Goal: Check status: Check status

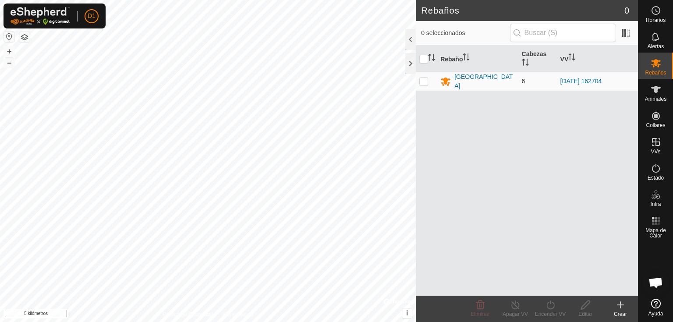
click at [7, 39] on button "button" at bounding box center [9, 37] width 11 height 11
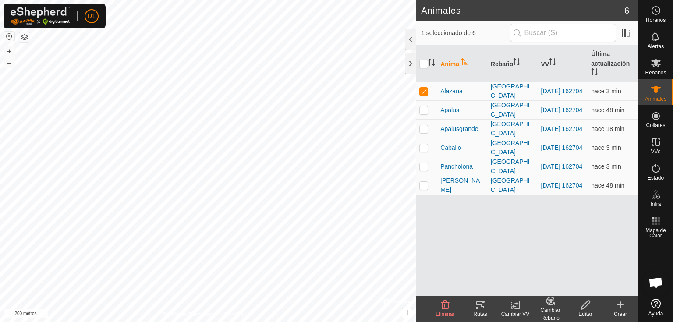
click at [480, 308] on icon at bounding box center [480, 304] width 8 height 7
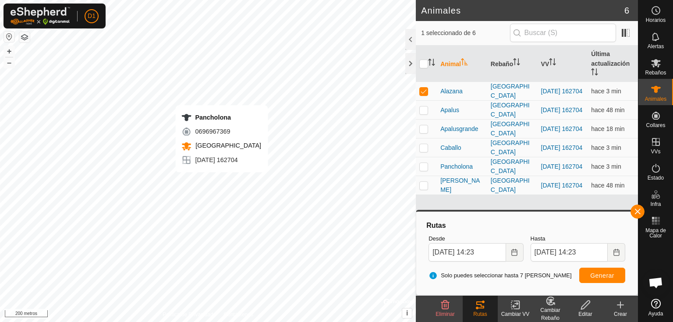
checkbox input "false"
checkbox input "true"
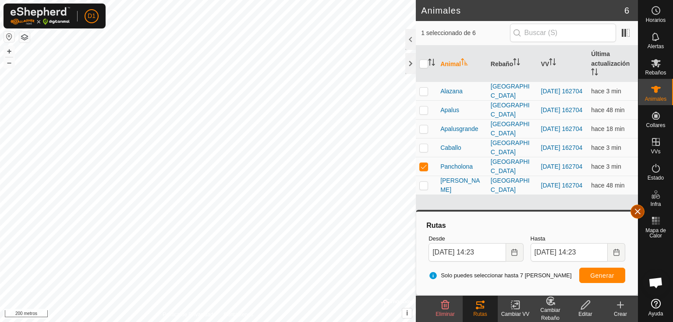
click at [636, 213] on button "button" at bounding box center [637, 212] width 14 height 14
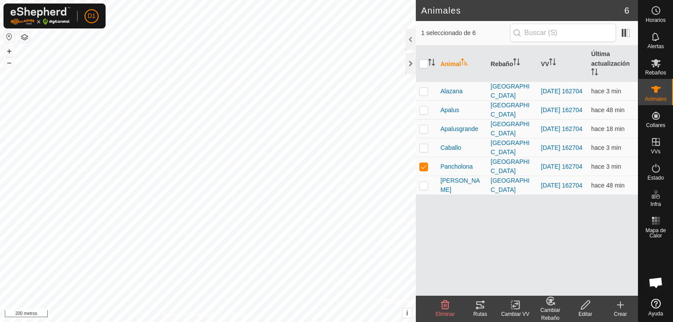
click at [478, 310] on icon at bounding box center [480, 305] width 11 height 11
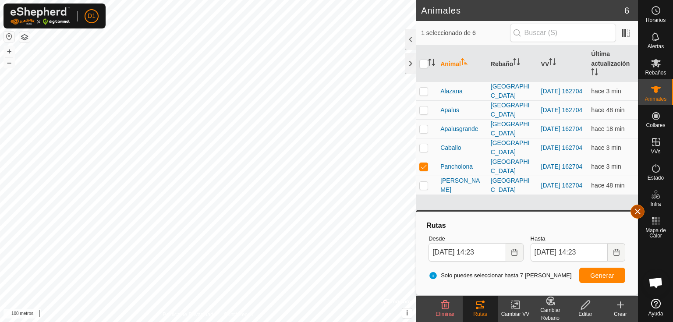
click at [633, 211] on button "button" at bounding box center [637, 212] width 14 height 14
